Goal: Information Seeking & Learning: Learn about a topic

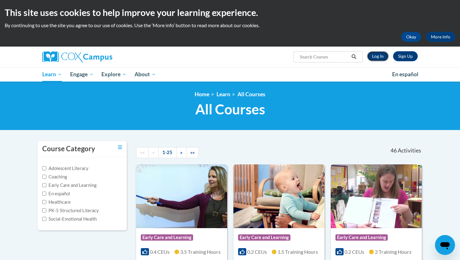
click at [380, 54] on link "Log In" at bounding box center [378, 56] width 22 height 10
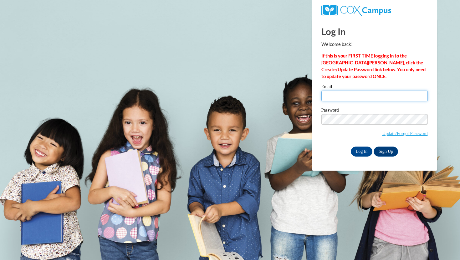
click at [334, 99] on input "Email" at bounding box center [374, 96] width 106 height 11
type input "srleonard@butler.edu"
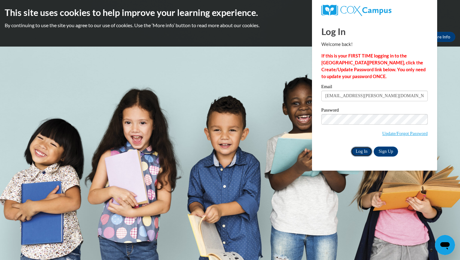
click at [361, 151] on input "Log In" at bounding box center [362, 152] width 22 height 10
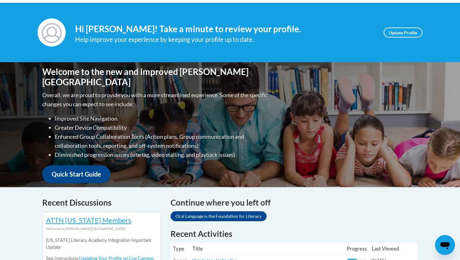
scroll to position [137, 0]
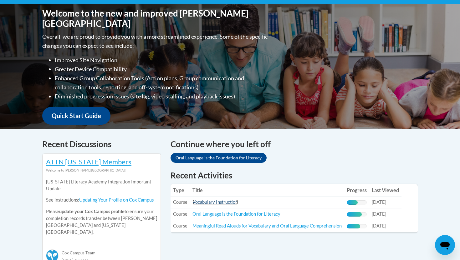
click at [225, 203] on link "Vocabulary Instruction" at bounding box center [214, 202] width 45 height 5
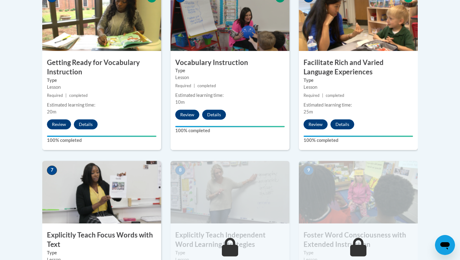
scroll to position [531, 0]
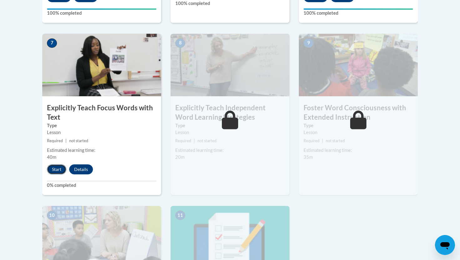
click at [59, 167] on button "Start" at bounding box center [56, 170] width 19 height 10
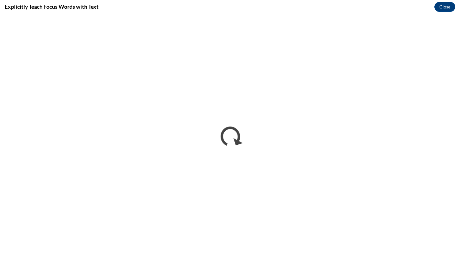
scroll to position [0, 0]
click at [444, 8] on button "Close" at bounding box center [444, 7] width 21 height 10
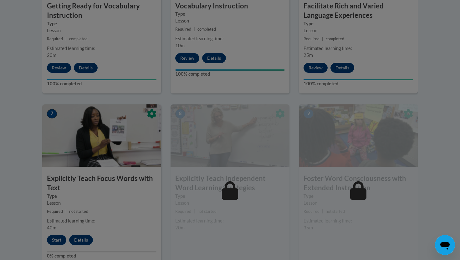
scroll to position [462, 0]
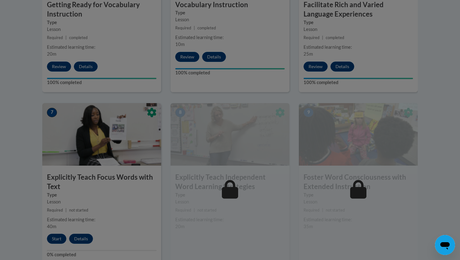
click at [57, 186] on div at bounding box center [230, 130] width 460 height 260
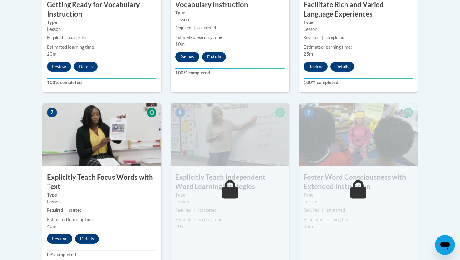
click at [69, 177] on h3 "Explicitly Teach Focus Words with Text" at bounding box center [101, 182] width 119 height 19
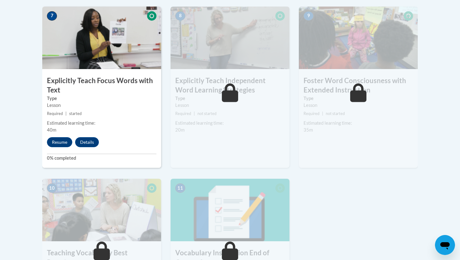
scroll to position [560, 0]
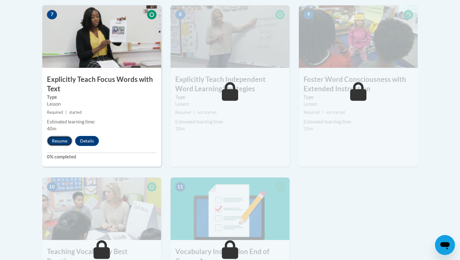
click at [61, 137] on button "Resume" at bounding box center [59, 141] width 25 height 10
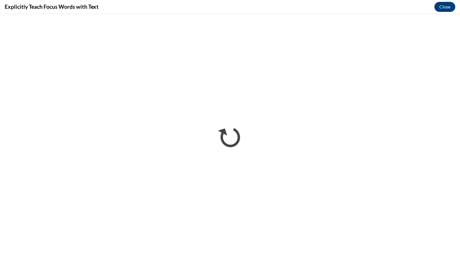
scroll to position [0, 0]
click at [447, 7] on button "Close" at bounding box center [444, 7] width 21 height 10
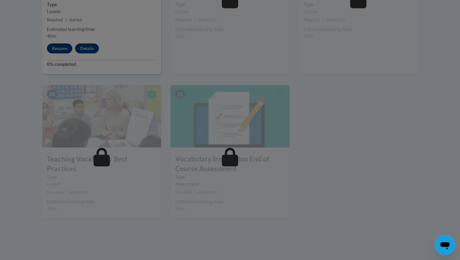
scroll to position [513, 0]
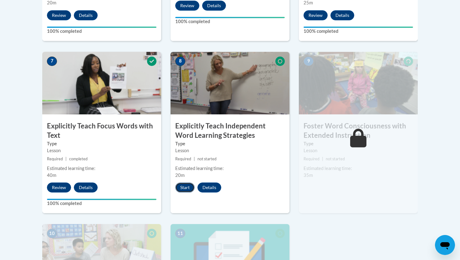
click at [186, 189] on button "Start" at bounding box center [184, 188] width 19 height 10
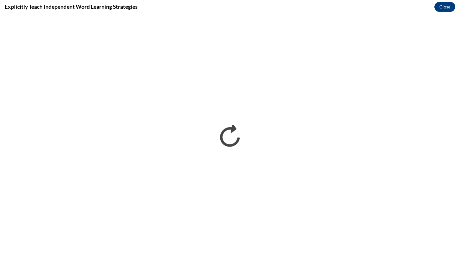
scroll to position [0, 0]
click at [319, 8] on div "Explicitly Teach Independent Word Learning Strategies Close" at bounding box center [230, 7] width 460 height 14
click at [444, 2] on div "Explicitly Teach Independent Word Learning Strategies Close" at bounding box center [230, 7] width 460 height 14
click at [443, 6] on button "Close" at bounding box center [444, 7] width 21 height 10
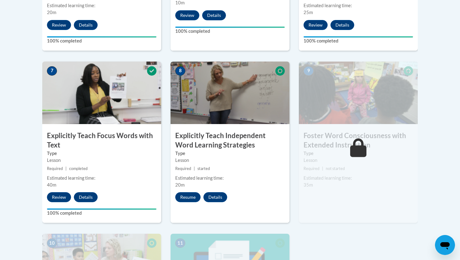
scroll to position [454, 0]
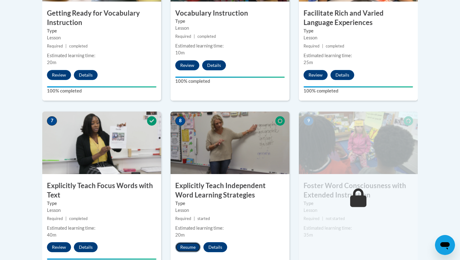
click at [187, 247] on button "Resume" at bounding box center [187, 248] width 25 height 10
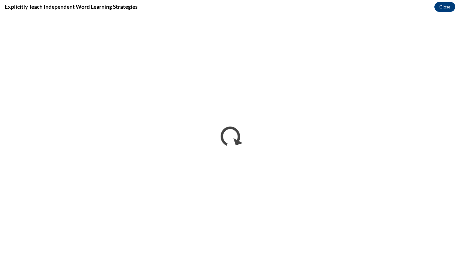
scroll to position [0, 0]
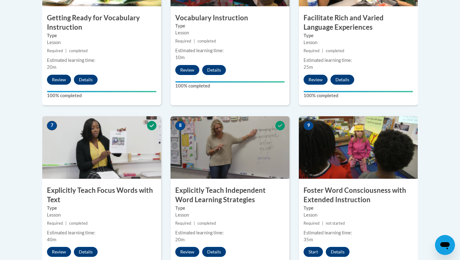
scroll to position [516, 0]
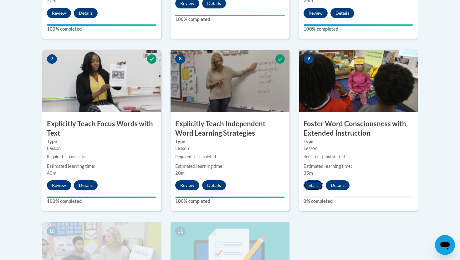
click at [311, 188] on button "Start" at bounding box center [313, 186] width 19 height 10
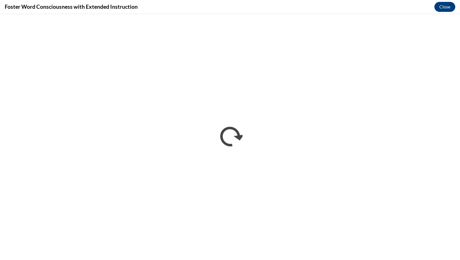
scroll to position [0, 0]
click at [450, 3] on button "Close" at bounding box center [444, 7] width 21 height 10
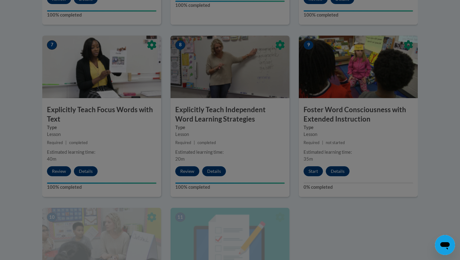
scroll to position [529, 0]
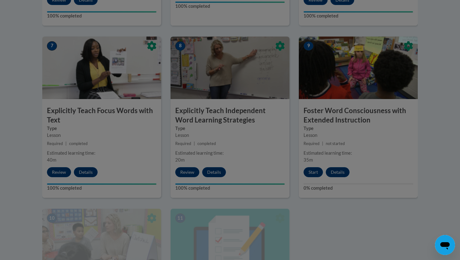
click at [321, 65] on div at bounding box center [230, 130] width 460 height 260
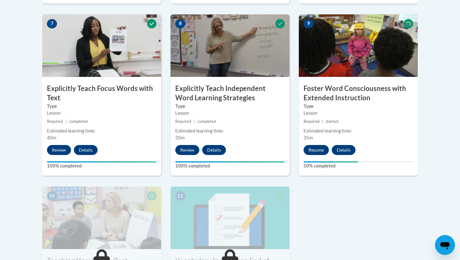
scroll to position [547, 0]
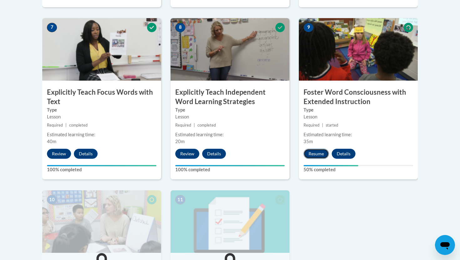
click at [322, 153] on button "Resume" at bounding box center [316, 154] width 25 height 10
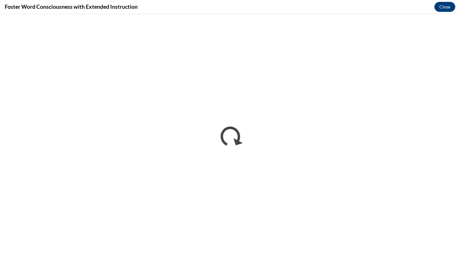
scroll to position [0, 0]
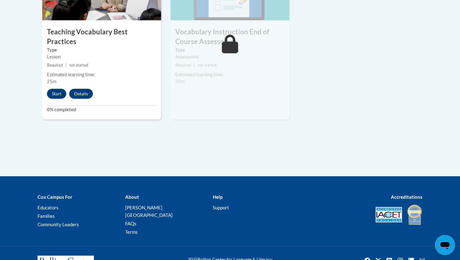
scroll to position [780, 0]
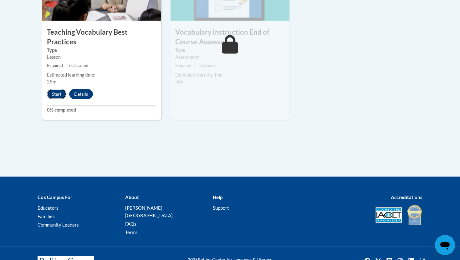
click at [59, 89] on button "Start" at bounding box center [56, 94] width 19 height 10
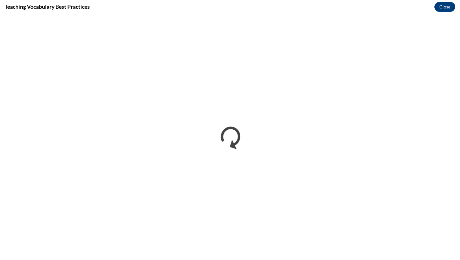
scroll to position [0, 0]
